Goal: Understand process/instructions: Learn about a topic

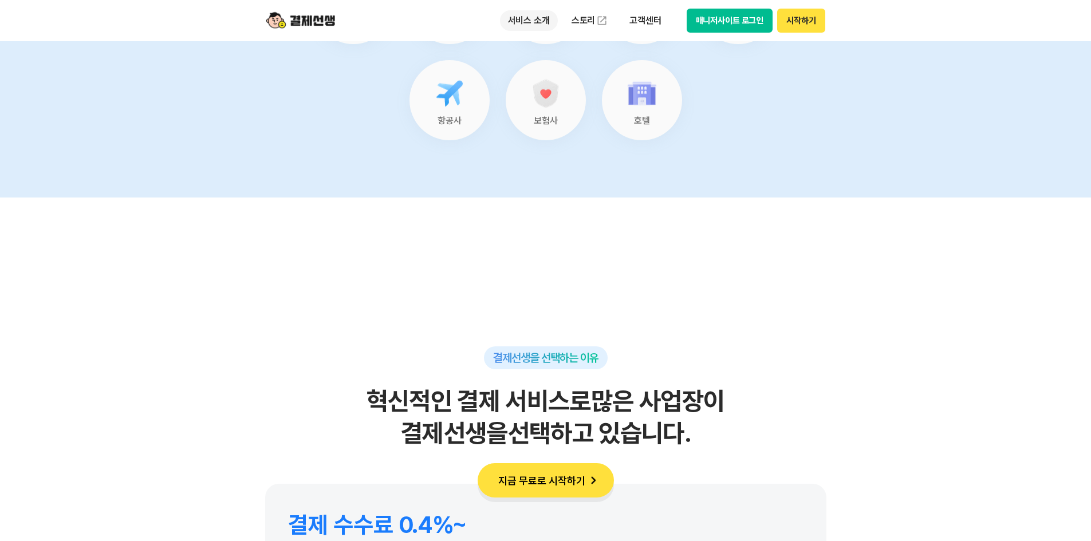
scroll to position [4924, 0]
click at [543, 27] on p "서비스 소개" at bounding box center [529, 20] width 58 height 21
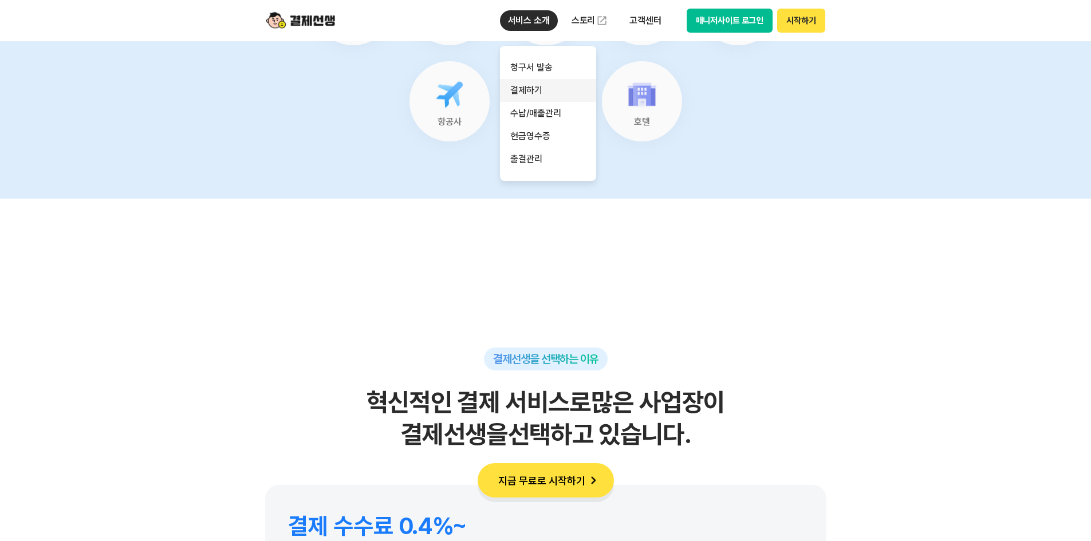
click at [545, 88] on link "결제하기" at bounding box center [548, 90] width 96 height 23
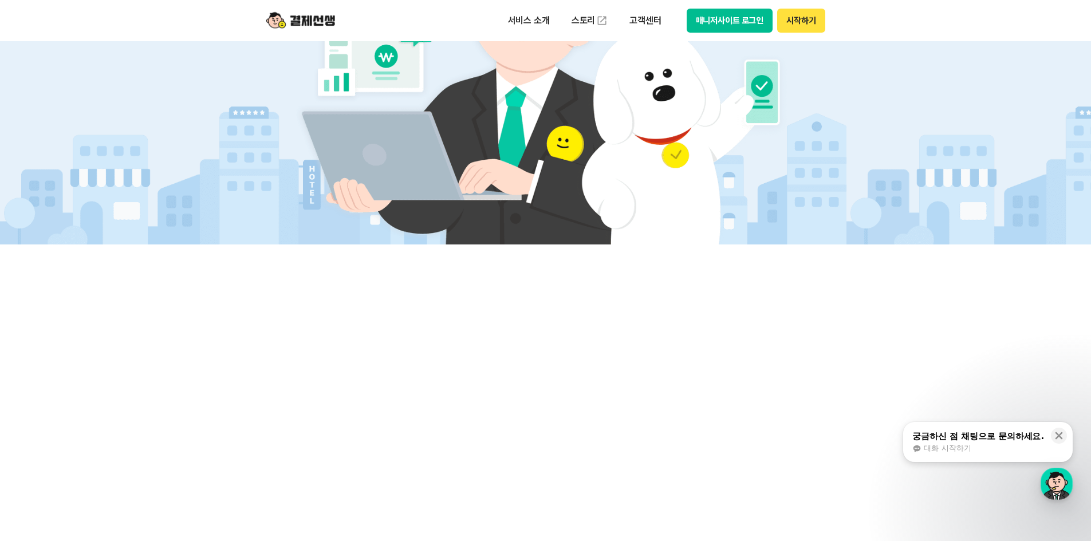
click at [171, 118] on img at bounding box center [845, 159] width 1693 height 172
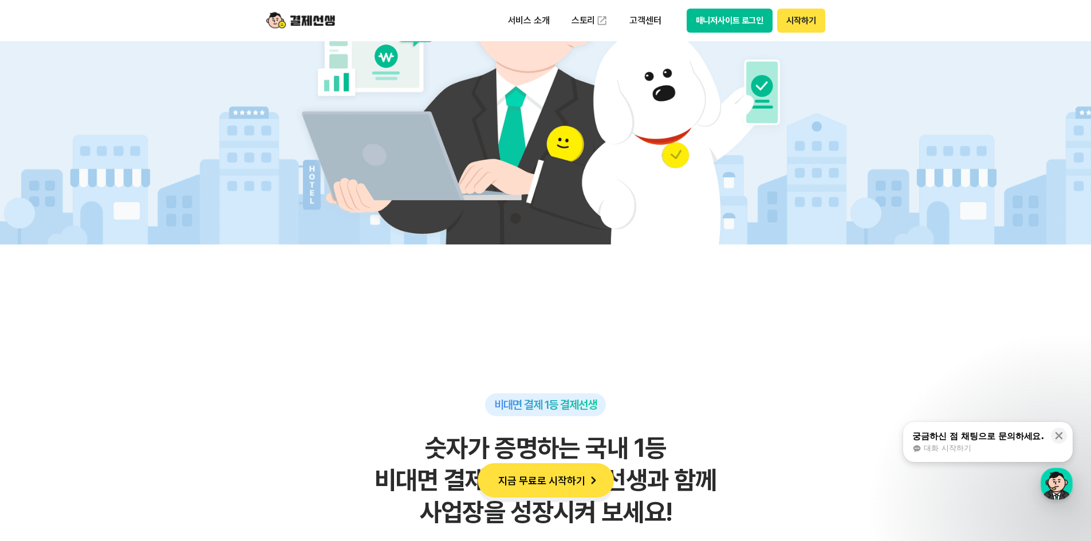
scroll to position [5237, 0]
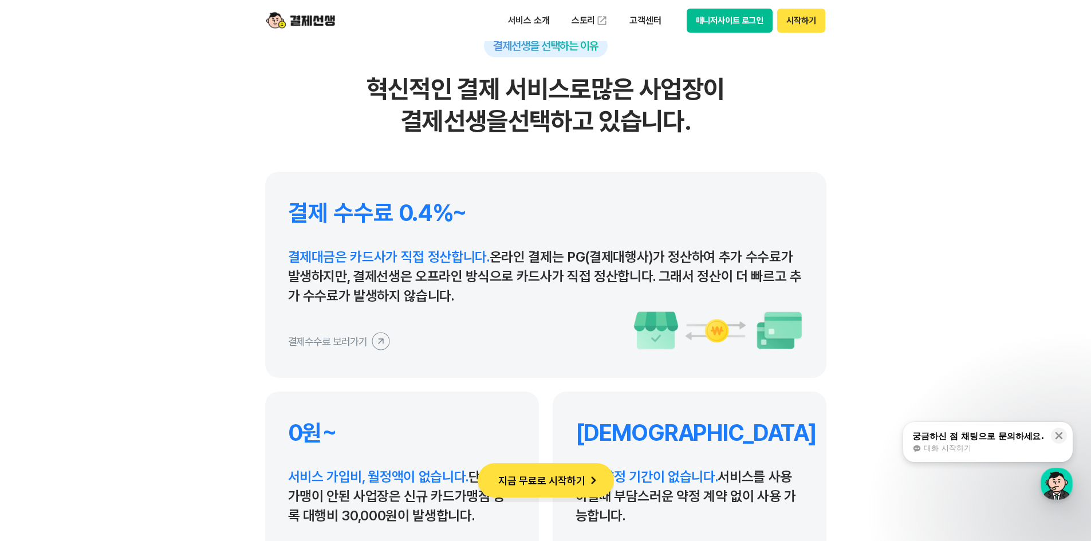
click at [375, 338] on icon at bounding box center [381, 341] width 26 height 26
